Goal: Task Accomplishment & Management: Manage account settings

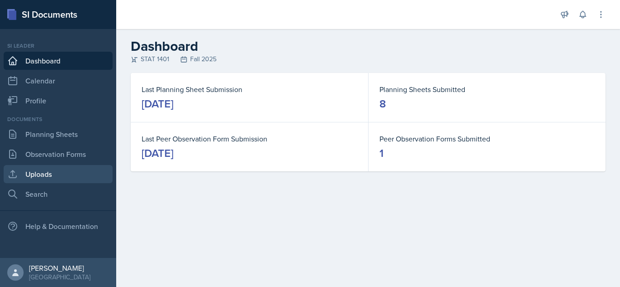
click at [54, 172] on link "Uploads" at bounding box center [58, 174] width 109 height 18
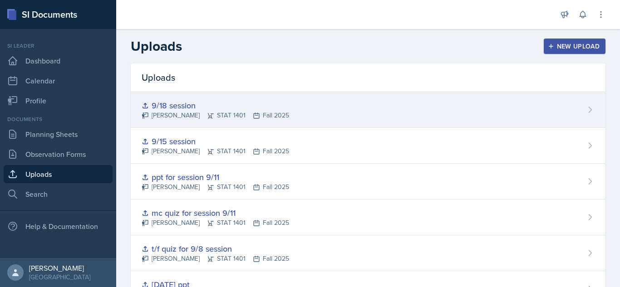
click at [271, 109] on div "9/18 session" at bounding box center [216, 105] width 148 height 12
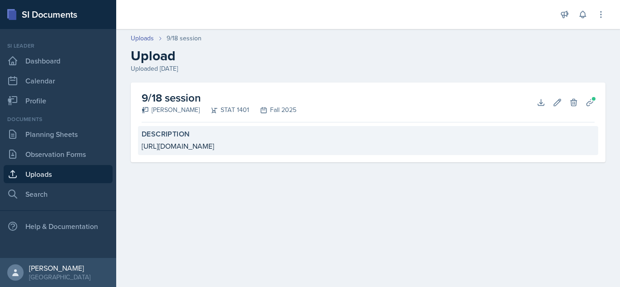
click at [257, 146] on div "[URL][DOMAIN_NAME]" at bounding box center [368, 146] width 453 height 11
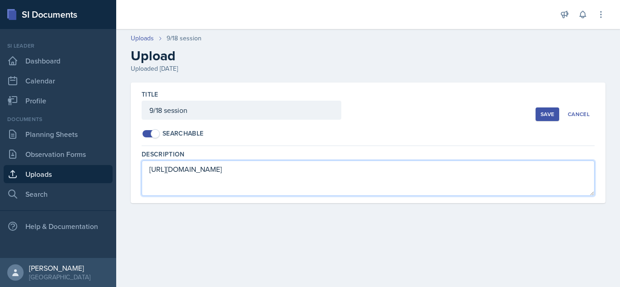
drag, startPoint x: 260, startPoint y: 172, endPoint x: 135, endPoint y: 162, distance: 125.2
click at [135, 162] on div "Title 9/18 session Searchable Save Cancel Description [URL][DOMAIN_NAME]" at bounding box center [368, 143] width 475 height 121
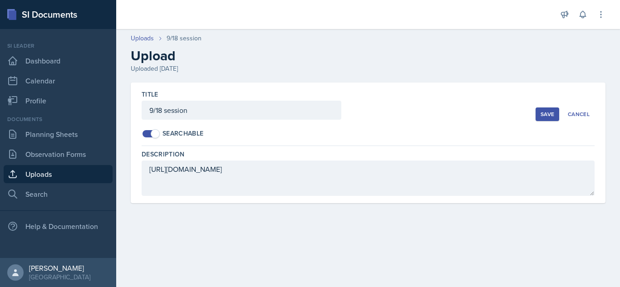
click at [547, 111] on div "Save" at bounding box center [548, 114] width 14 height 7
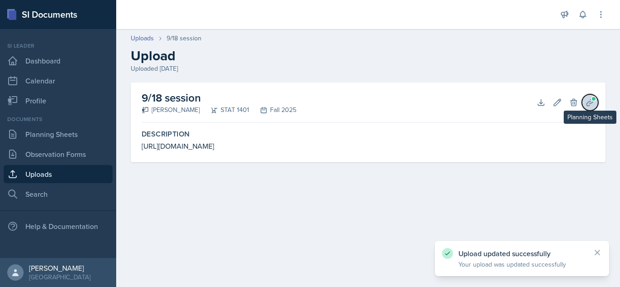
click at [587, 97] on button "Planning Sheets" at bounding box center [590, 102] width 16 height 16
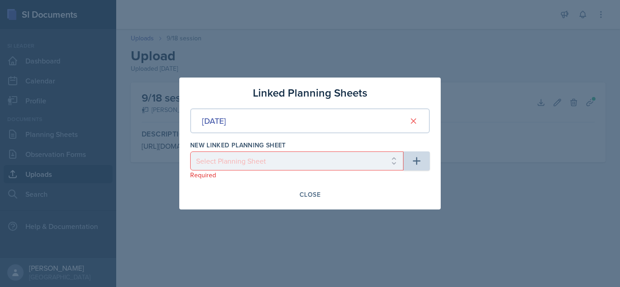
click at [450, 129] on div at bounding box center [310, 143] width 620 height 287
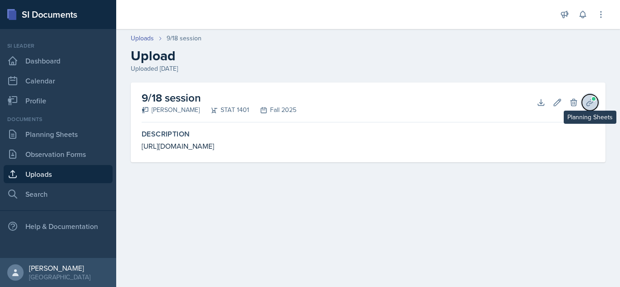
click at [586, 105] on icon at bounding box center [590, 102] width 9 height 9
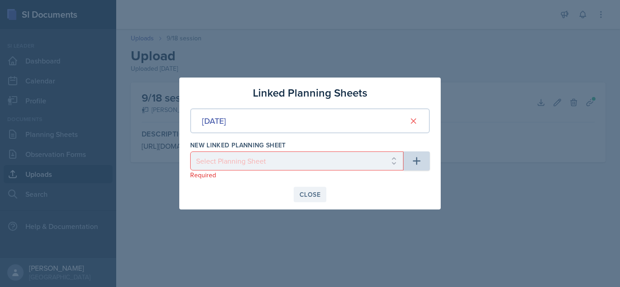
click at [304, 198] on div "Close" at bounding box center [310, 194] width 21 height 7
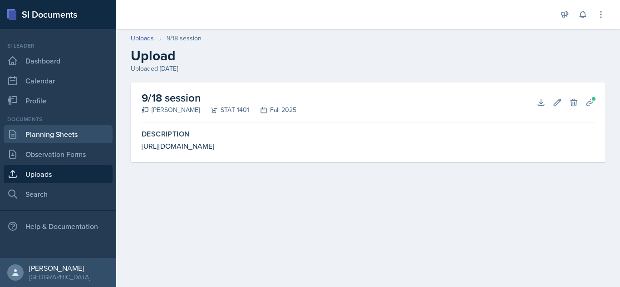
click at [75, 128] on link "Planning Sheets" at bounding box center [58, 134] width 109 height 18
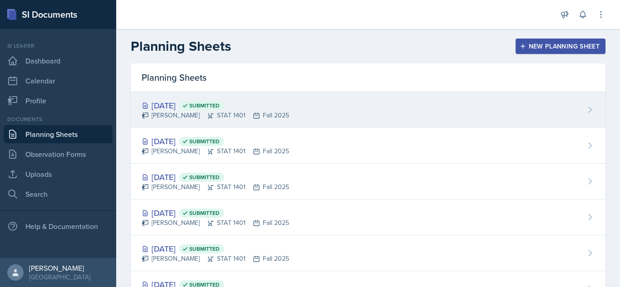
click at [252, 110] on div "[DATE] Submitted" at bounding box center [216, 105] width 148 height 12
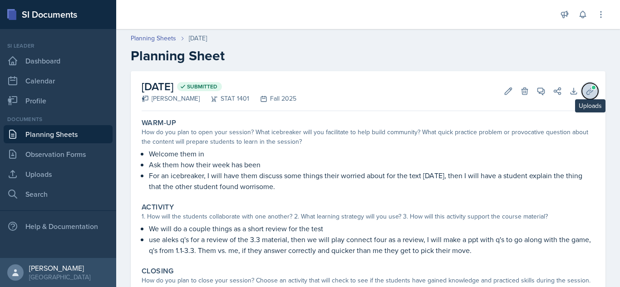
click at [586, 95] on icon at bounding box center [590, 91] width 9 height 9
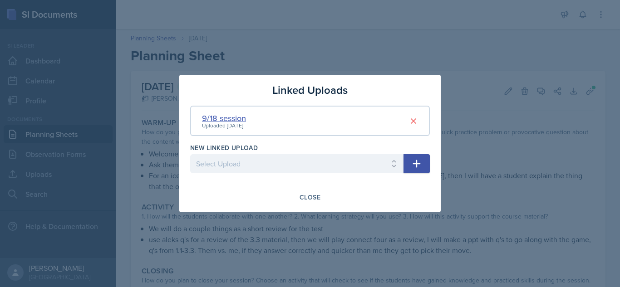
click at [231, 117] on div "9/18 session" at bounding box center [224, 118] width 44 height 12
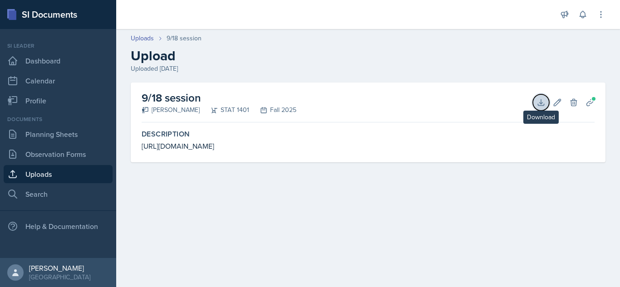
click at [538, 104] on icon at bounding box center [541, 102] width 6 height 6
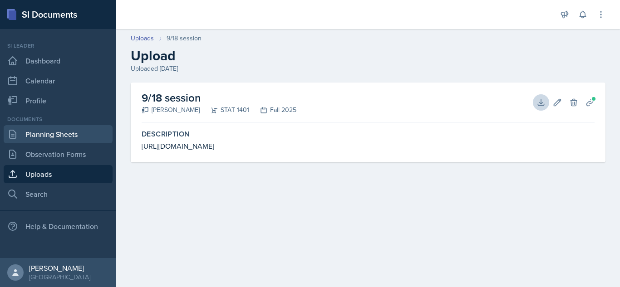
click at [43, 131] on link "Planning Sheets" at bounding box center [58, 134] width 109 height 18
